Goal: Information Seeking & Learning: Learn about a topic

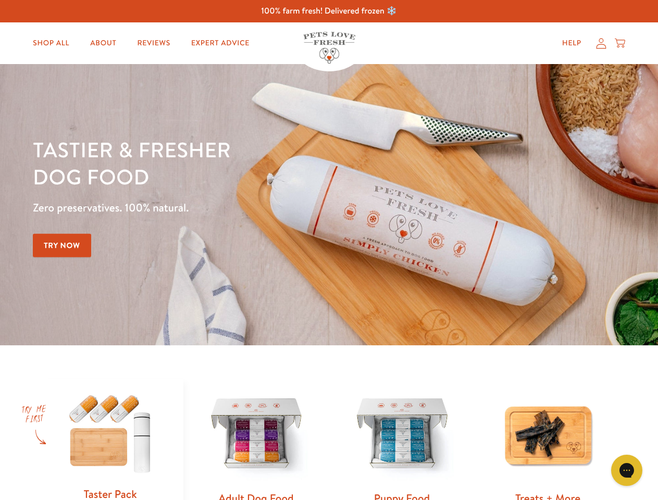
click at [329, 250] on div "Tastier & fresher dog food Zero preservatives. 100% natural. Try Now" at bounding box center [230, 205] width 395 height 138
click at [627, 471] on icon "Gorgias live chat" at bounding box center [627, 470] width 10 height 10
